Goal: Obtain resource: Obtain resource

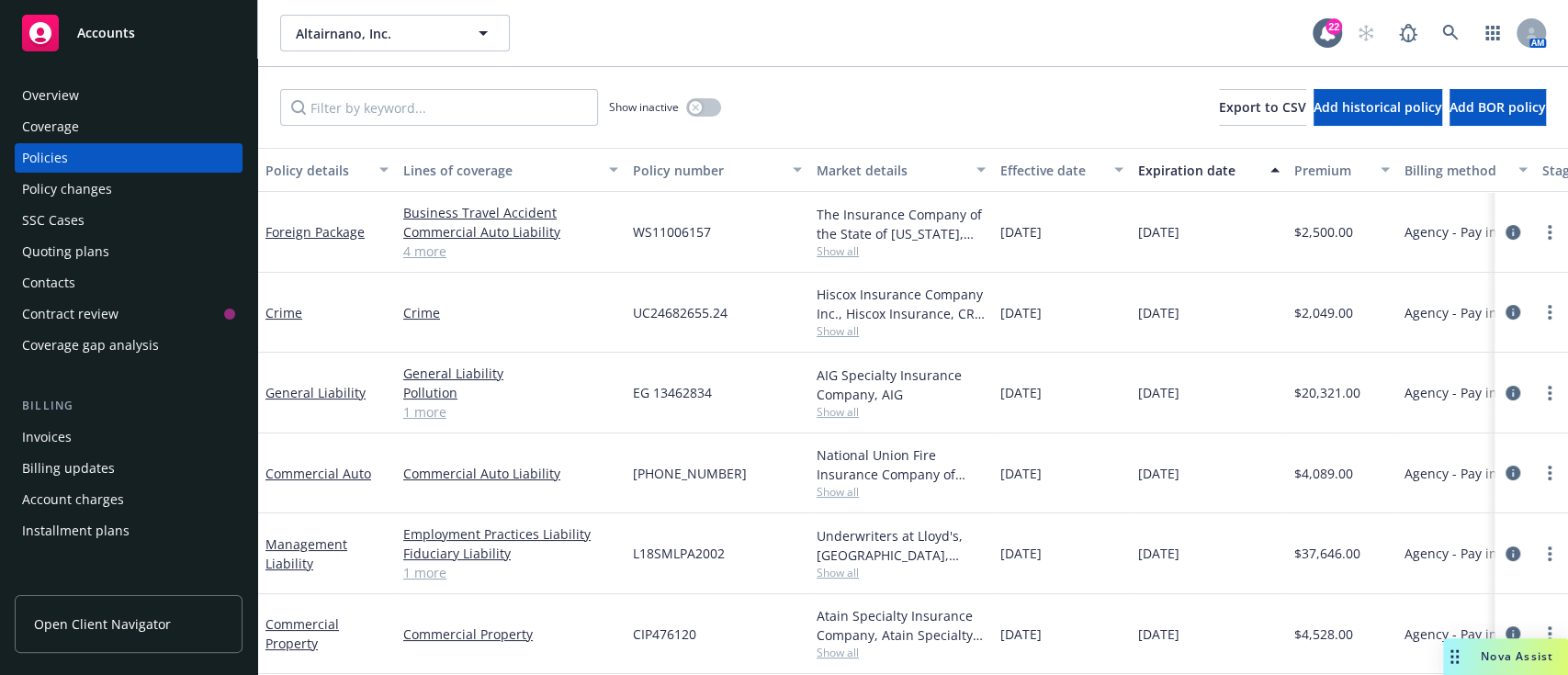
scroll to position [97, 0]
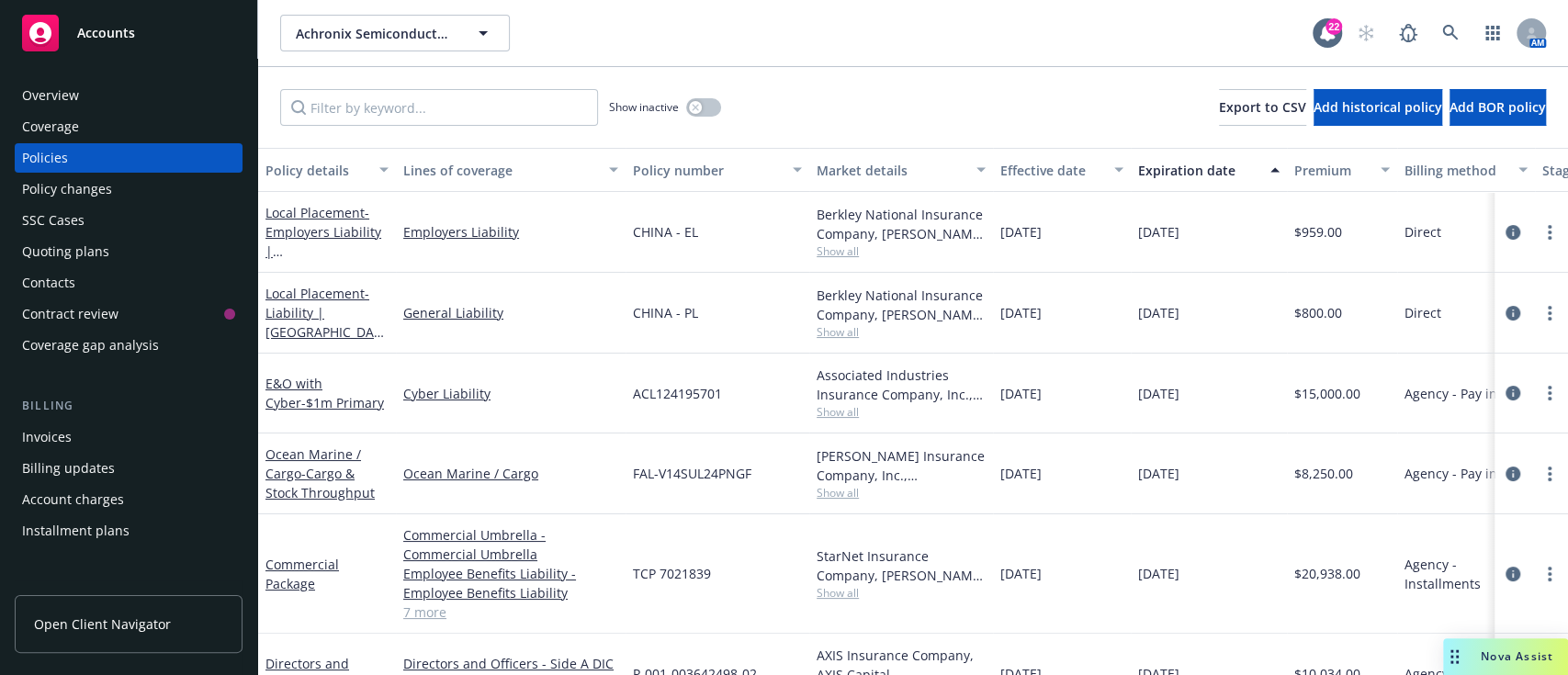
click at [58, 99] on div "Overview" at bounding box center [50, 95] width 57 height 30
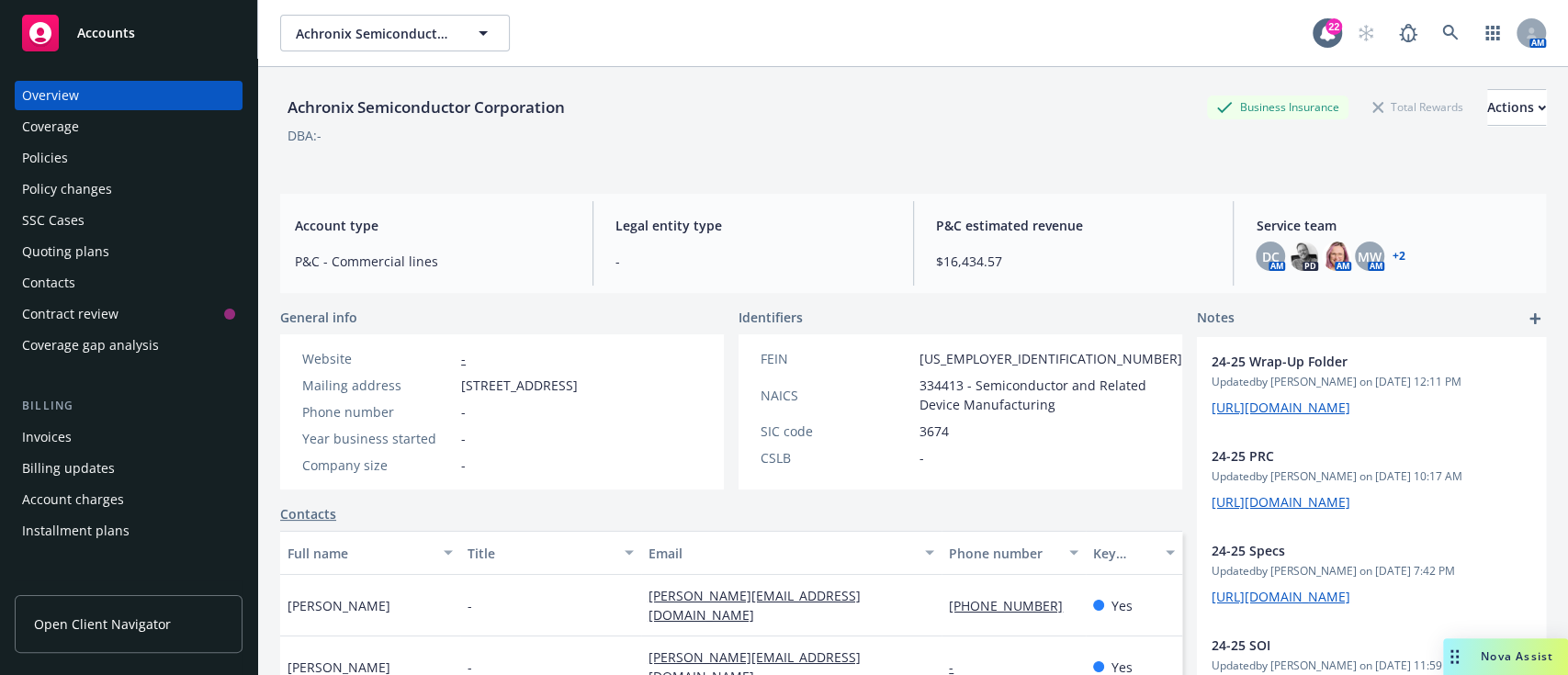
click at [1392, 256] on link "+ 2" at bounding box center [1397, 257] width 12 height 12
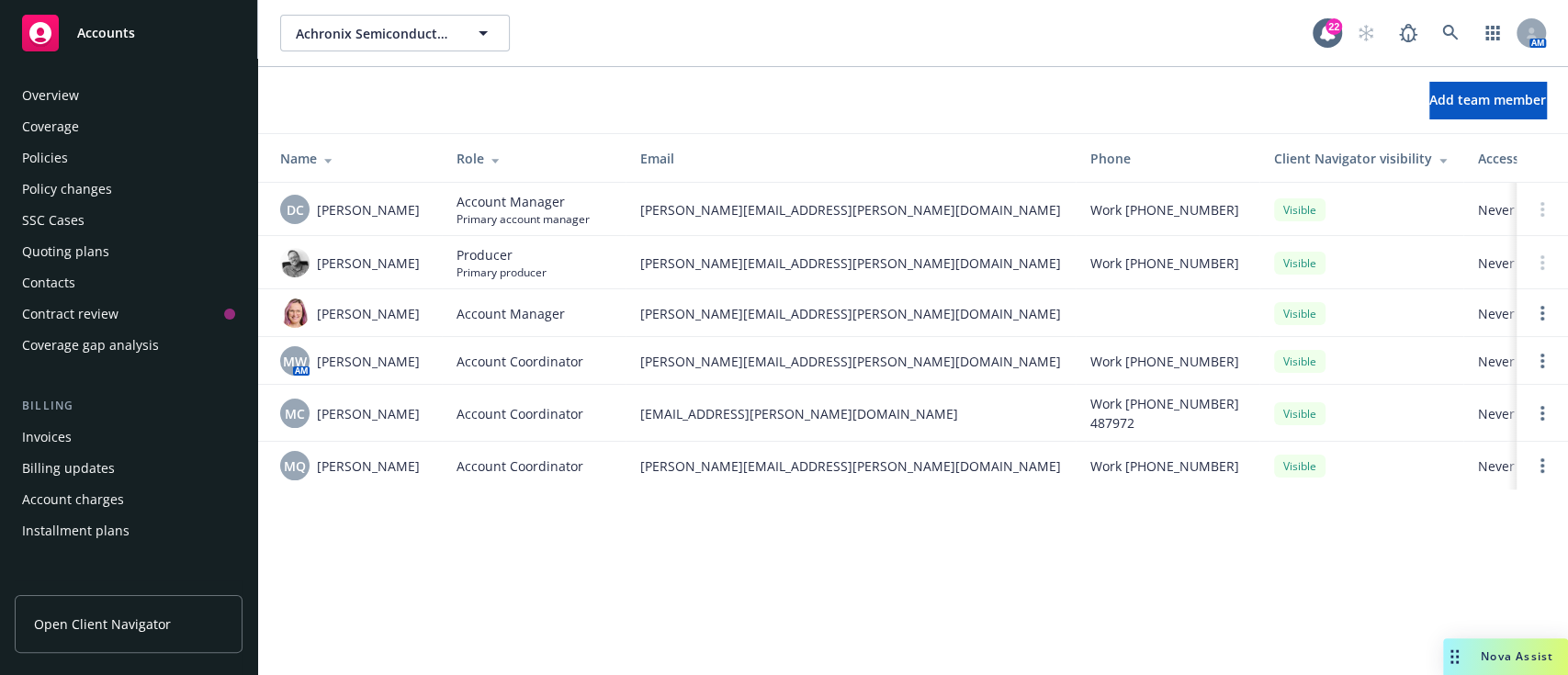
click at [70, 166] on div "Policies" at bounding box center [128, 158] width 213 height 30
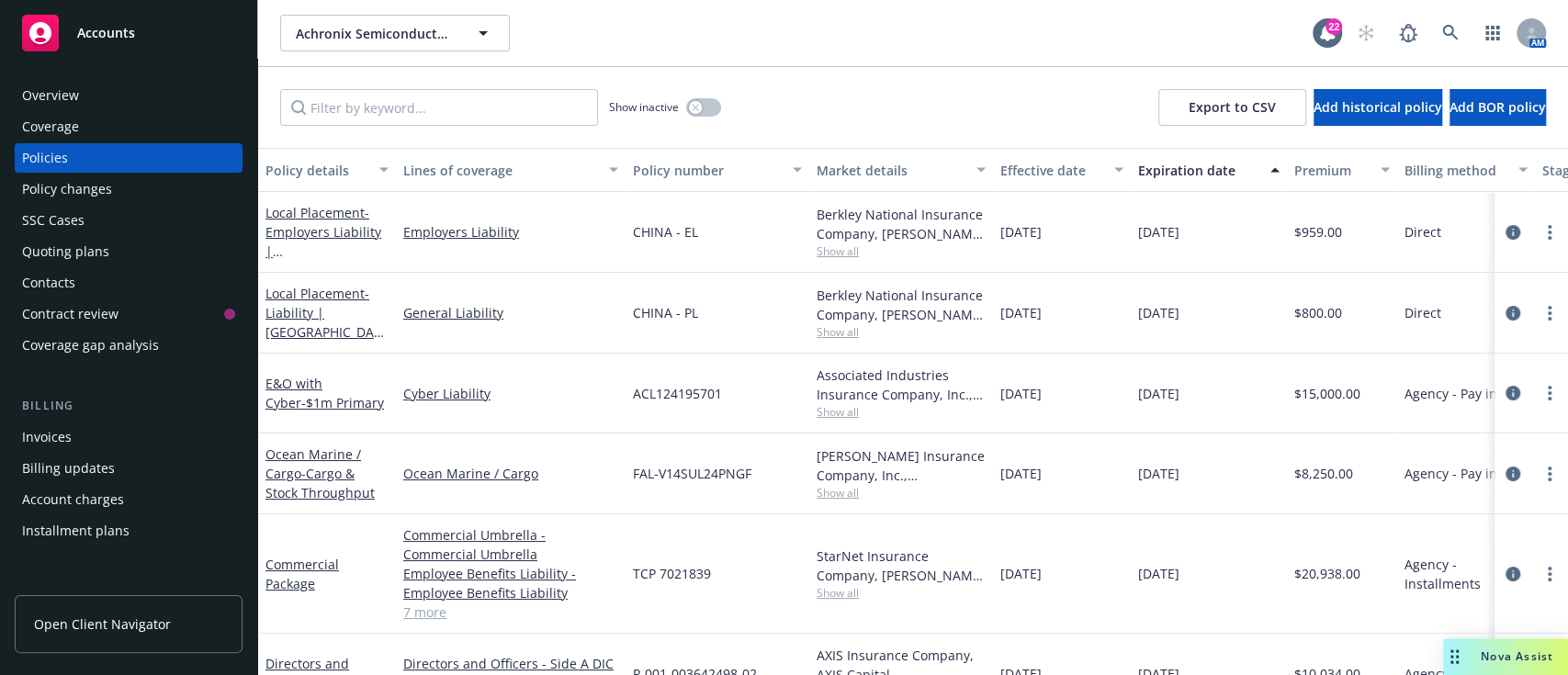
click at [823, 406] on span "Show all" at bounding box center [901, 412] width 169 height 15
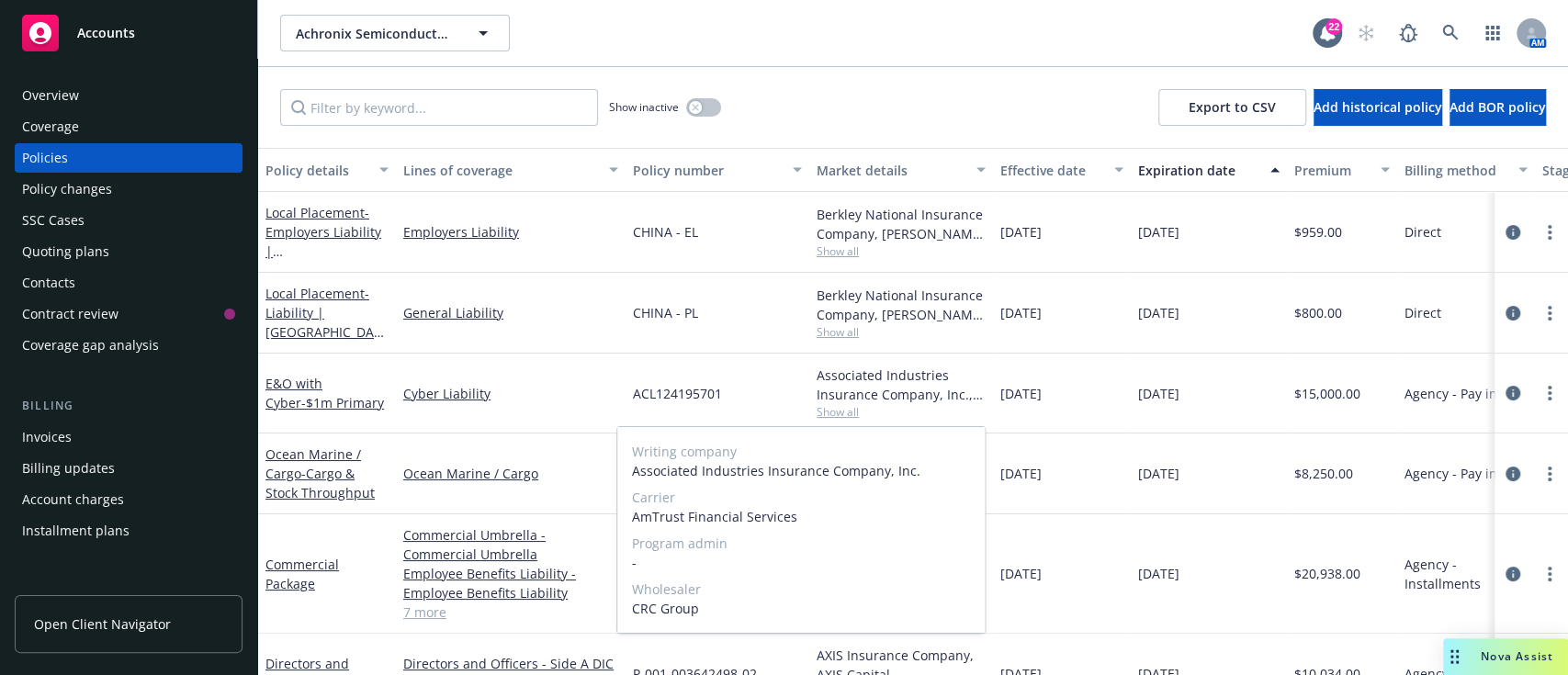
click at [823, 406] on span "Show all" at bounding box center [901, 412] width 169 height 15
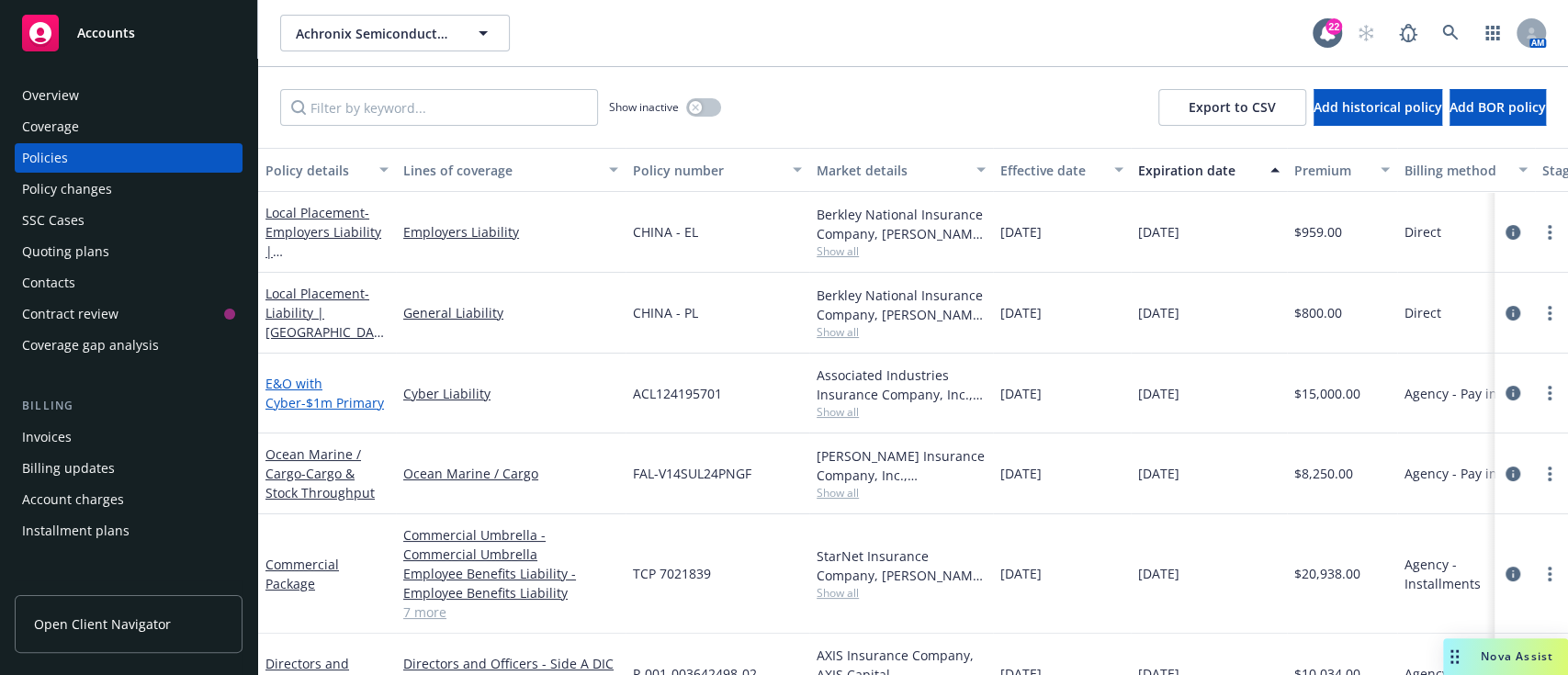
click at [301, 399] on span "- $1m Primary" at bounding box center [342, 403] width 82 height 17
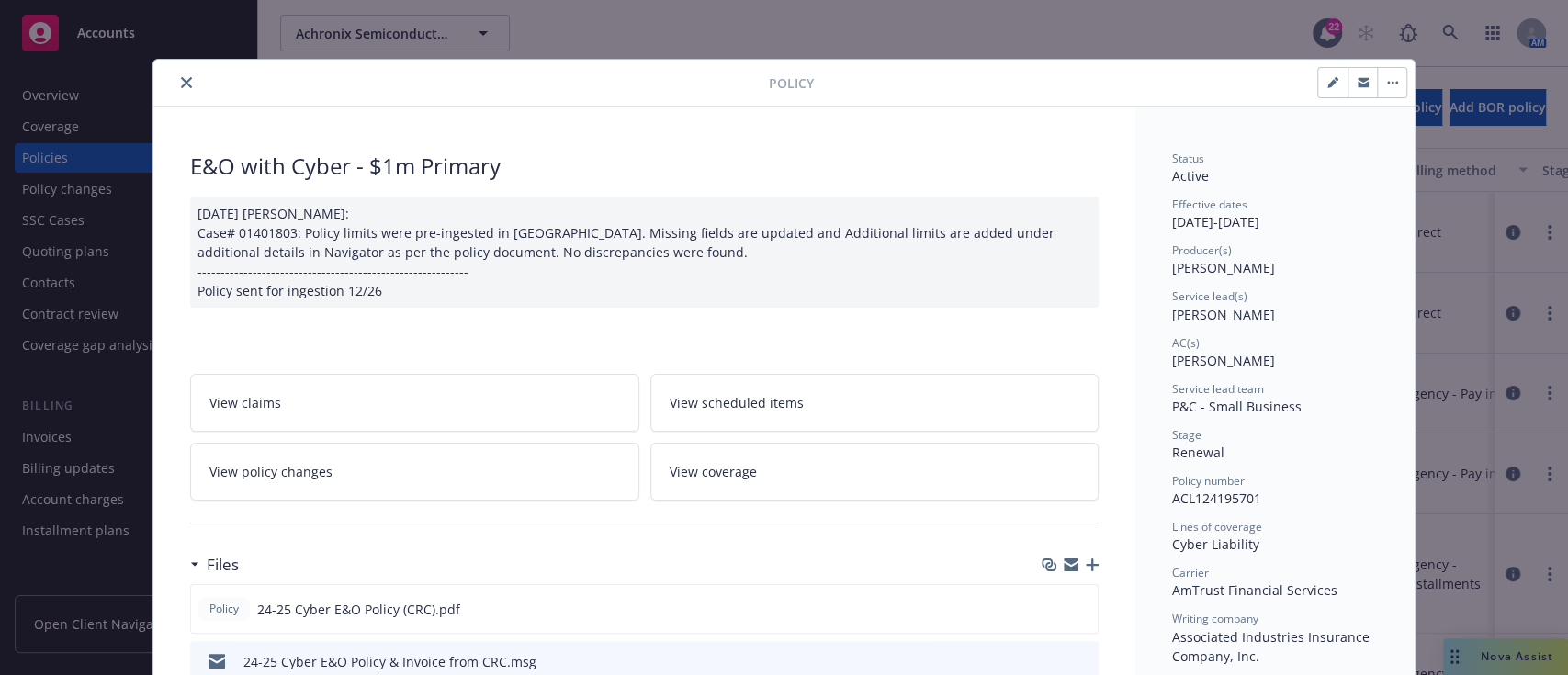
scroll to position [188, 0]
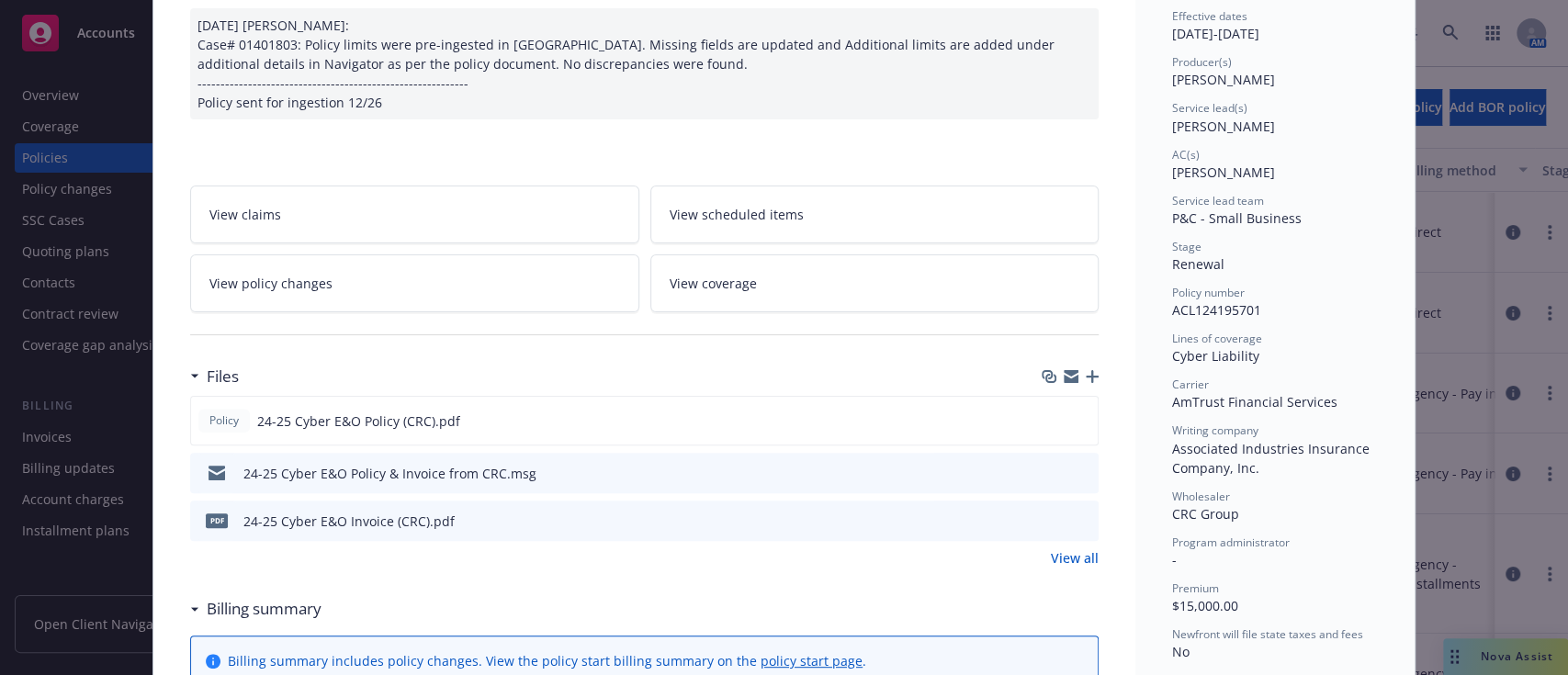
click at [1083, 558] on link "View all" at bounding box center [1074, 558] width 48 height 19
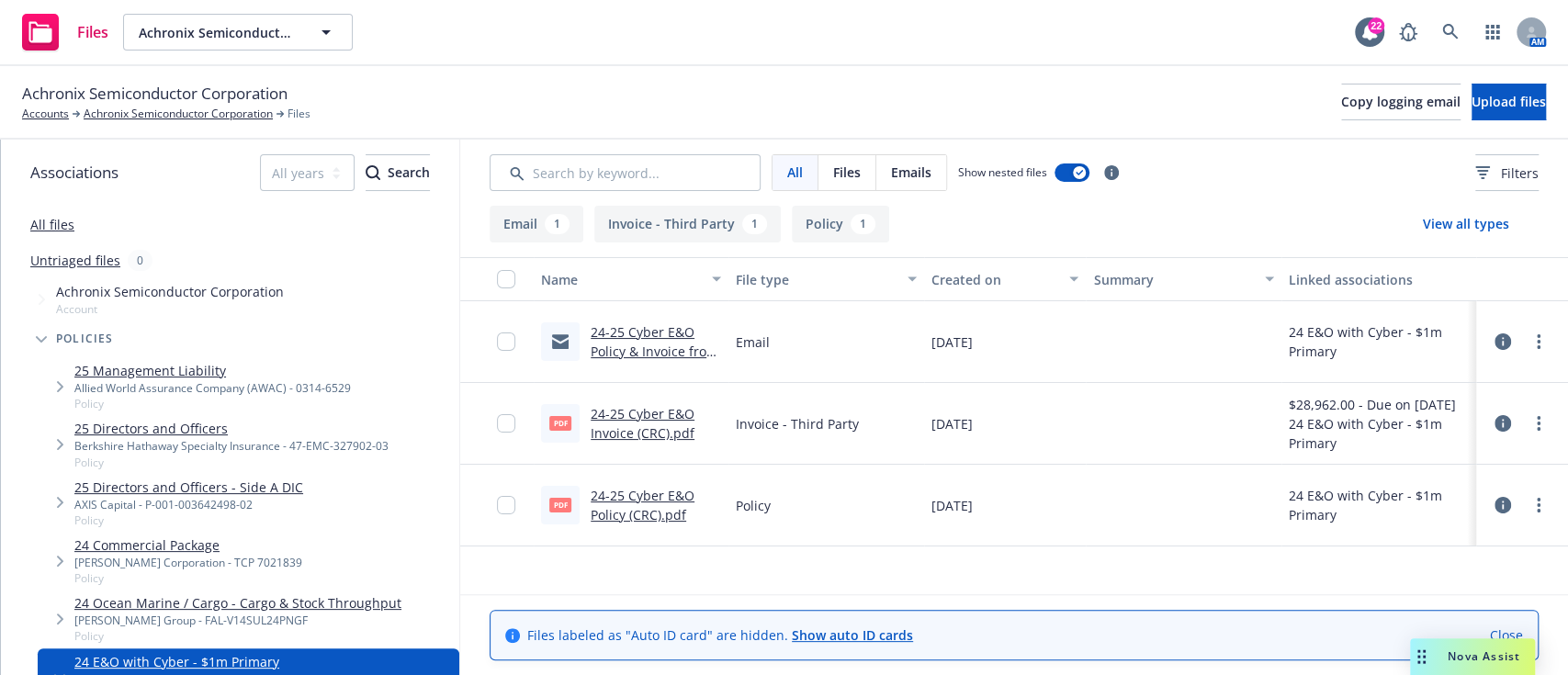
click at [674, 360] on link "24-25 Cyber E&O Policy & Invoice from CRC.msg" at bounding box center [654, 351] width 127 height 56
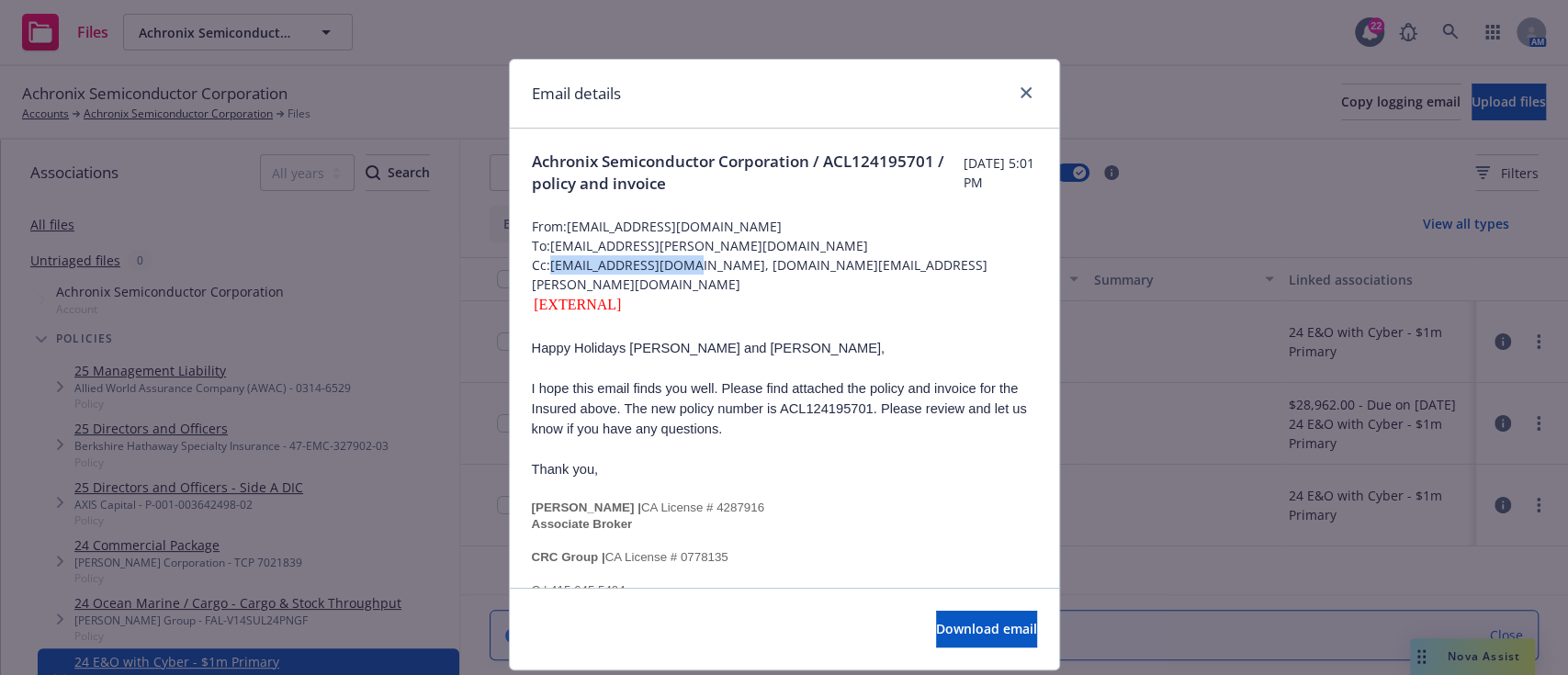
drag, startPoint x: 691, startPoint y: 268, endPoint x: 544, endPoint y: 268, distance: 147.0
click at [544, 268] on span "Cc: [EMAIL_ADDRESS][DOMAIN_NAME], [DOMAIN_NAME][EMAIL_ADDRESS][PERSON_NAME][DOM…" at bounding box center [784, 274] width 505 height 38
copy span "[EMAIL_ADDRESS][DOMAIN_NAME],"
